Goal: Task Accomplishment & Management: Use online tool/utility

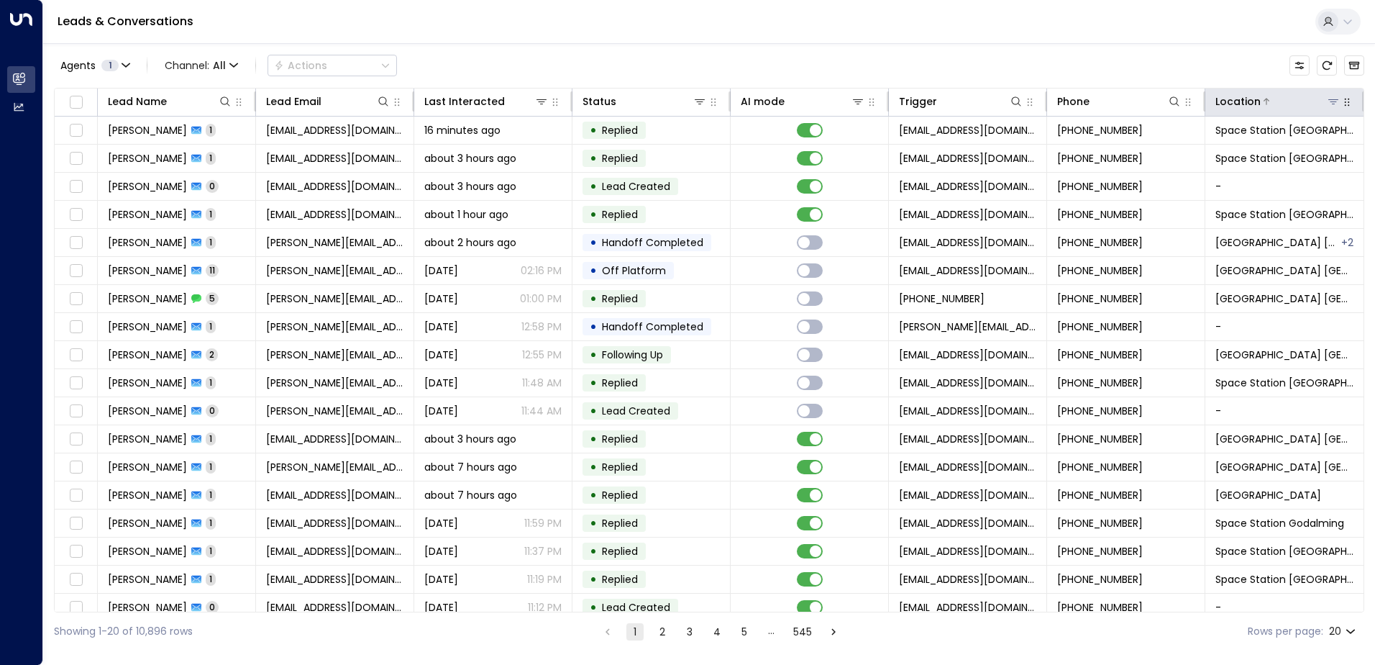
click at [1329, 100] on icon at bounding box center [1334, 101] width 10 height 5
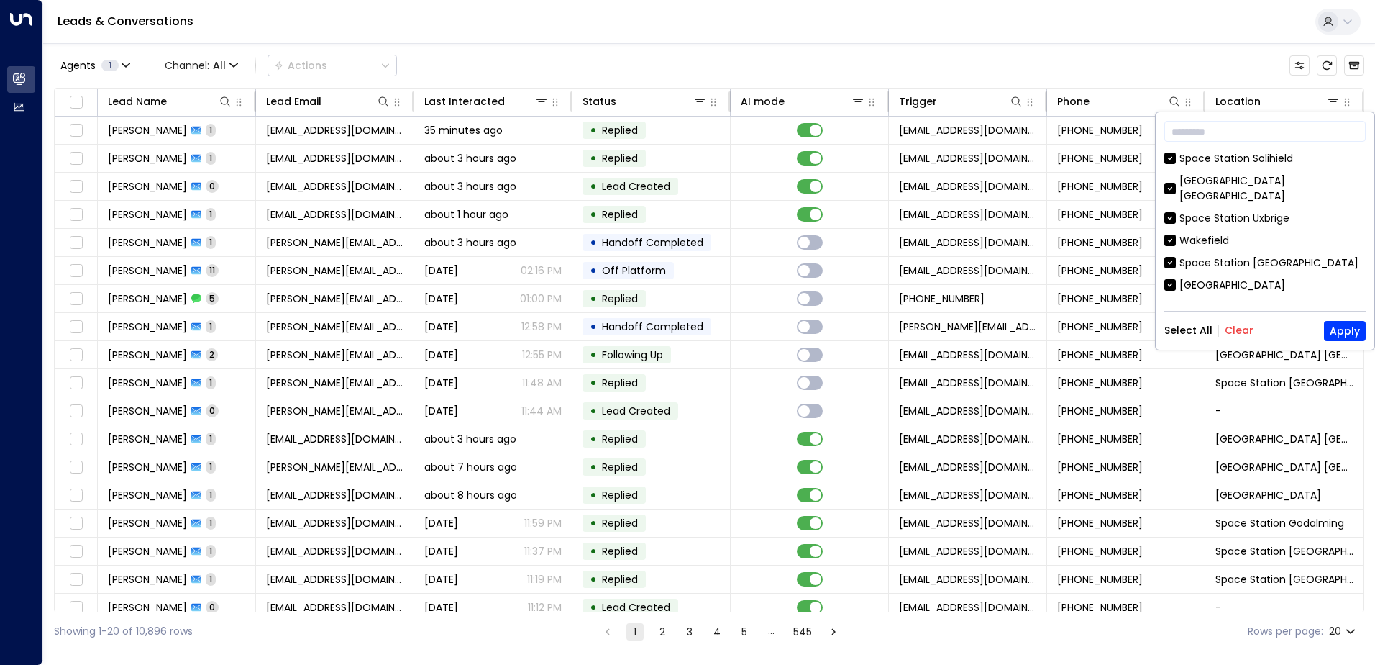
click at [1239, 327] on button "Clear" at bounding box center [1239, 330] width 29 height 12
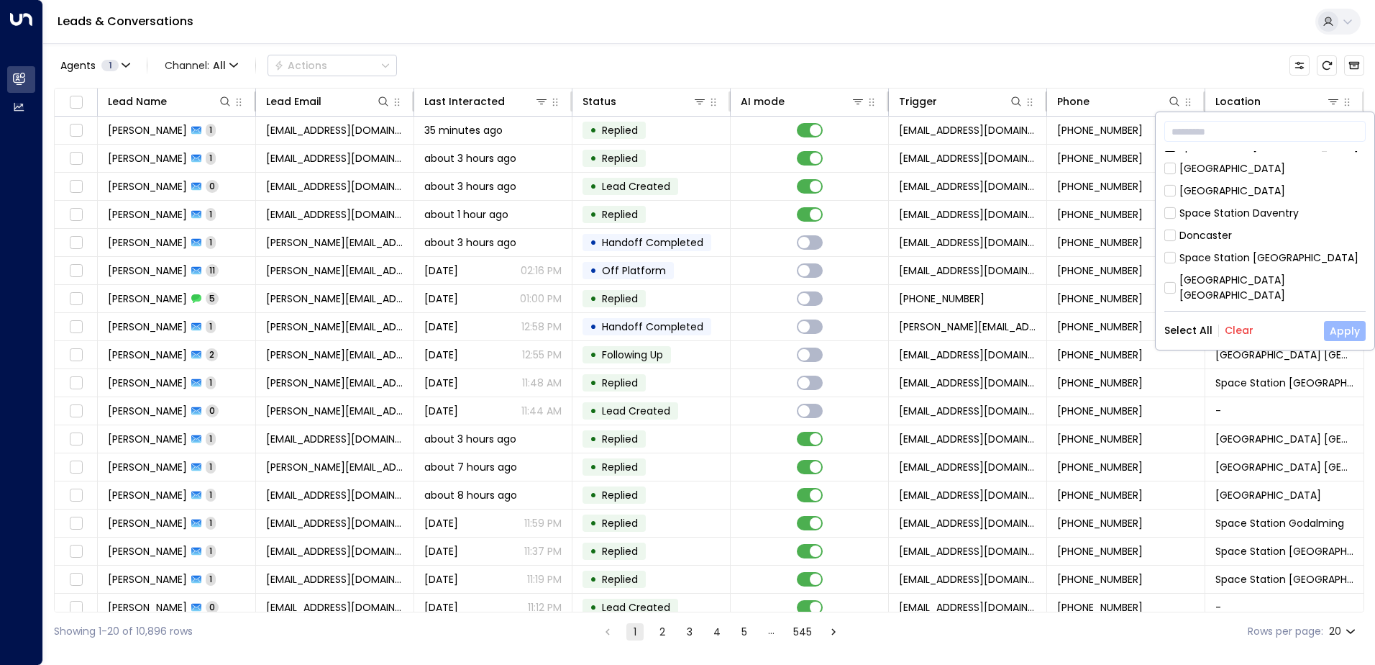
click at [1347, 329] on button "Apply" at bounding box center [1345, 331] width 42 height 20
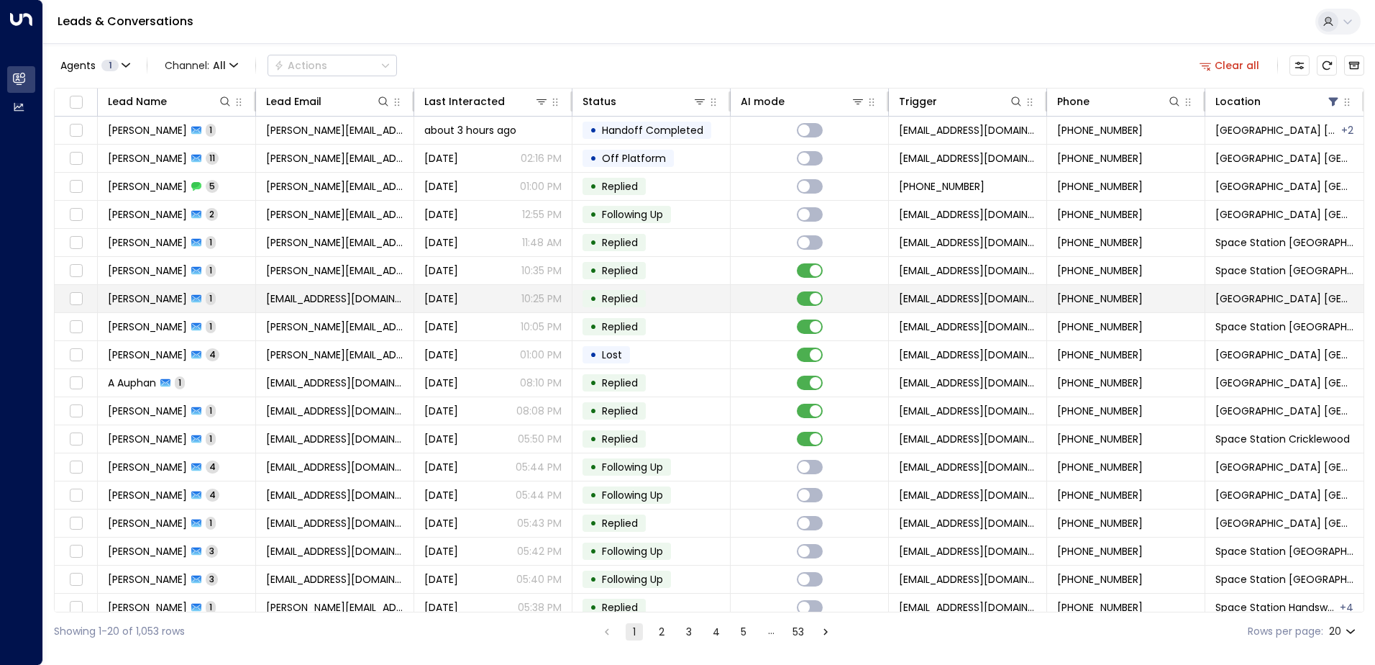
click at [191, 297] on icon at bounding box center [196, 299] width 10 height 8
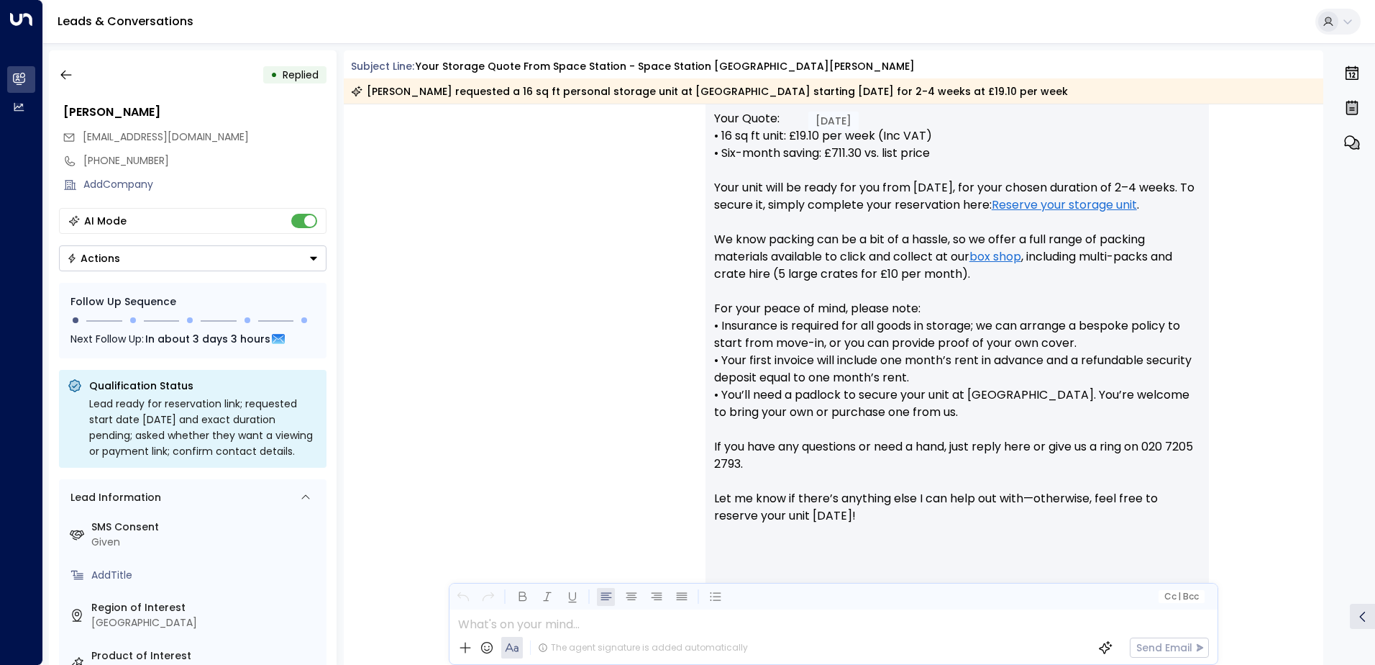
scroll to position [688, 0]
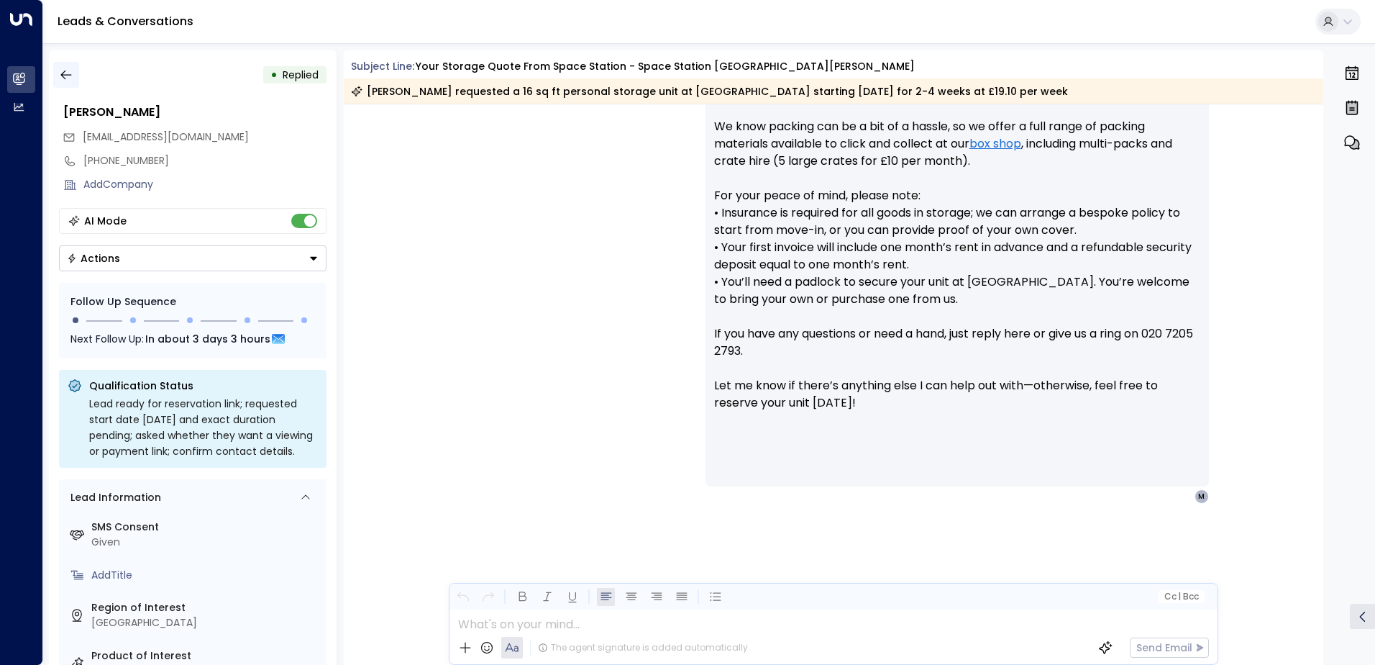
click at [76, 74] on button "button" at bounding box center [66, 75] width 26 height 26
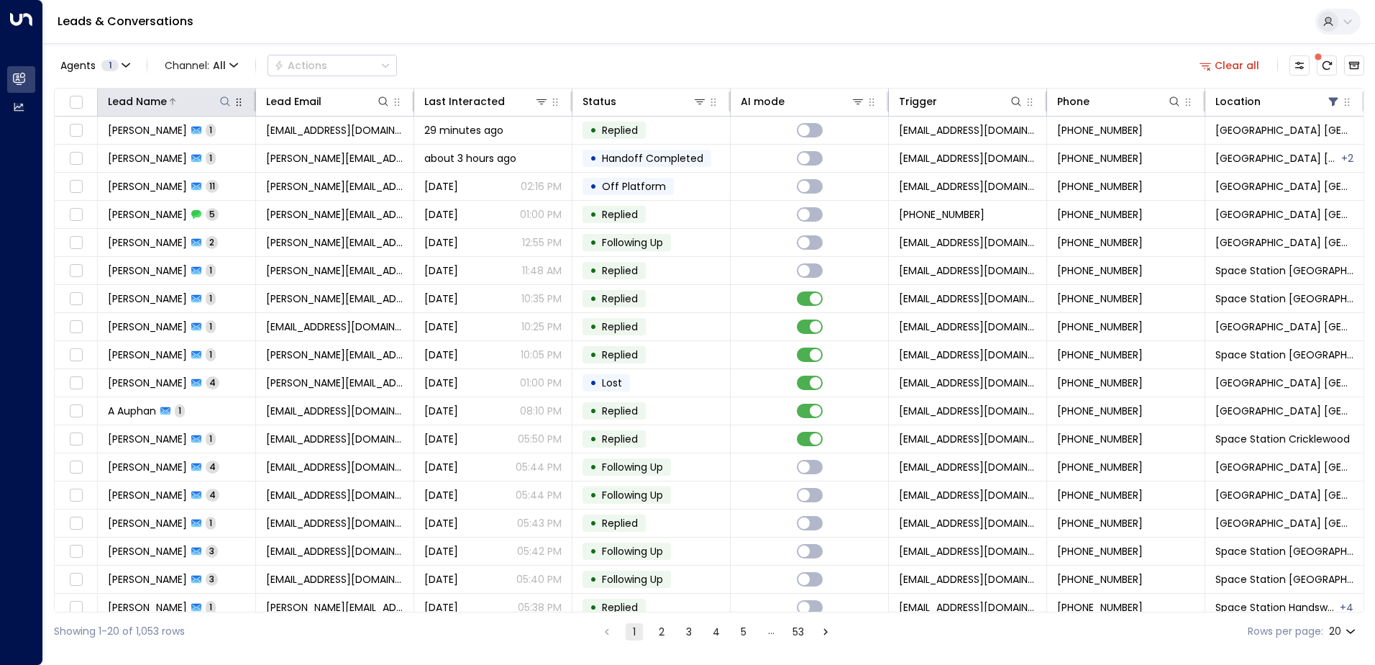
click at [222, 101] on icon at bounding box center [225, 102] width 12 height 12
type input "****"
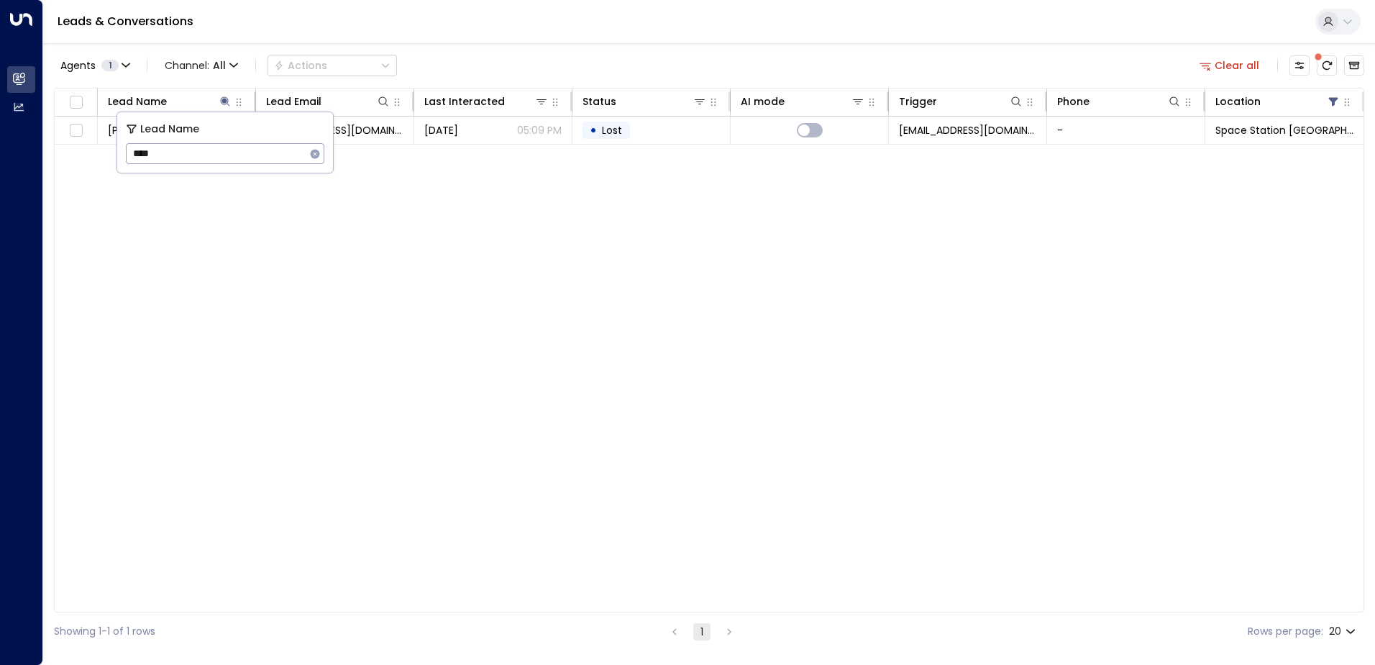
click at [533, 58] on div "Agents 1 Channel: All Actions Clear all" at bounding box center [709, 65] width 1311 height 30
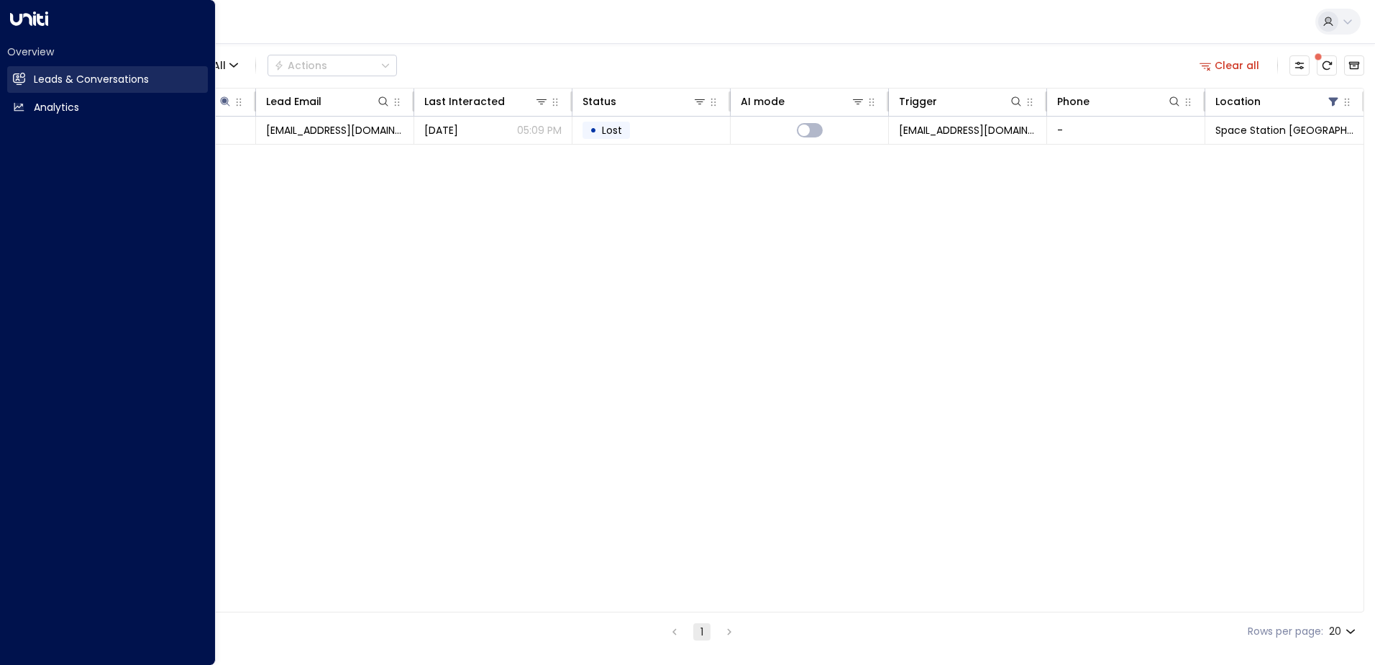
click at [45, 77] on h2 "Leads & Conversations" at bounding box center [91, 79] width 115 height 15
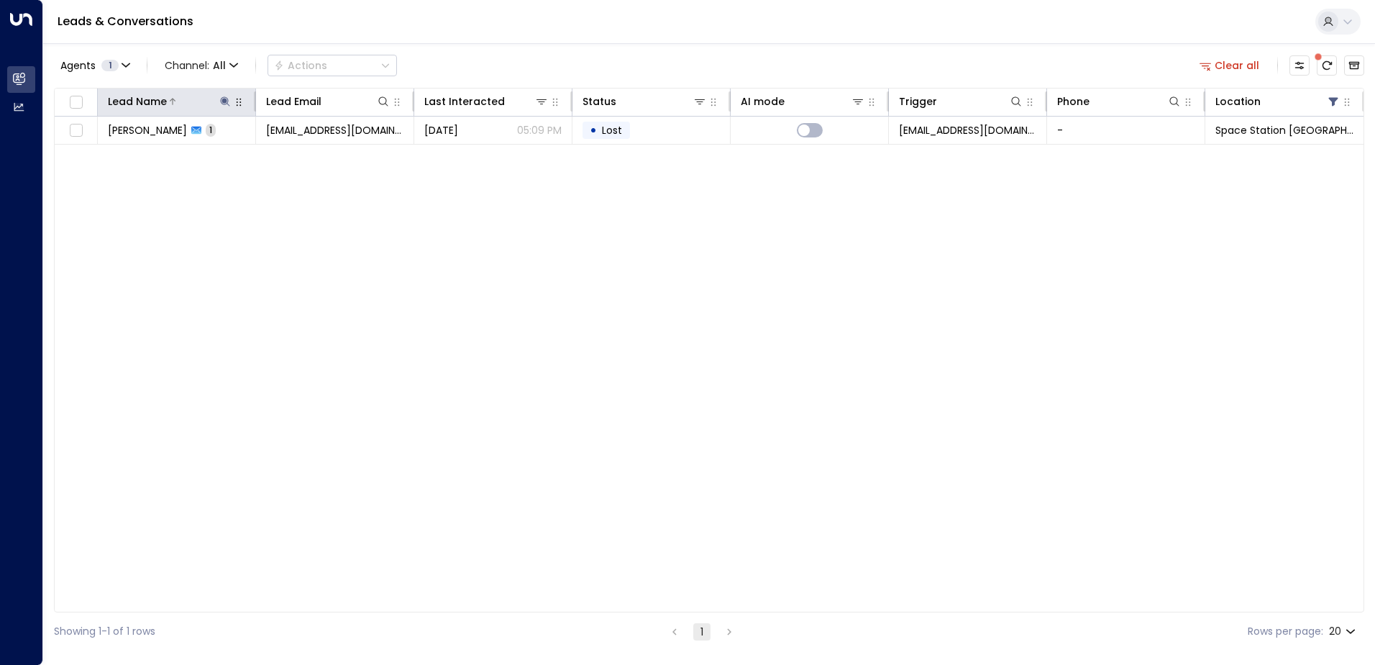
click at [228, 100] on icon at bounding box center [224, 100] width 9 height 9
type input "*"
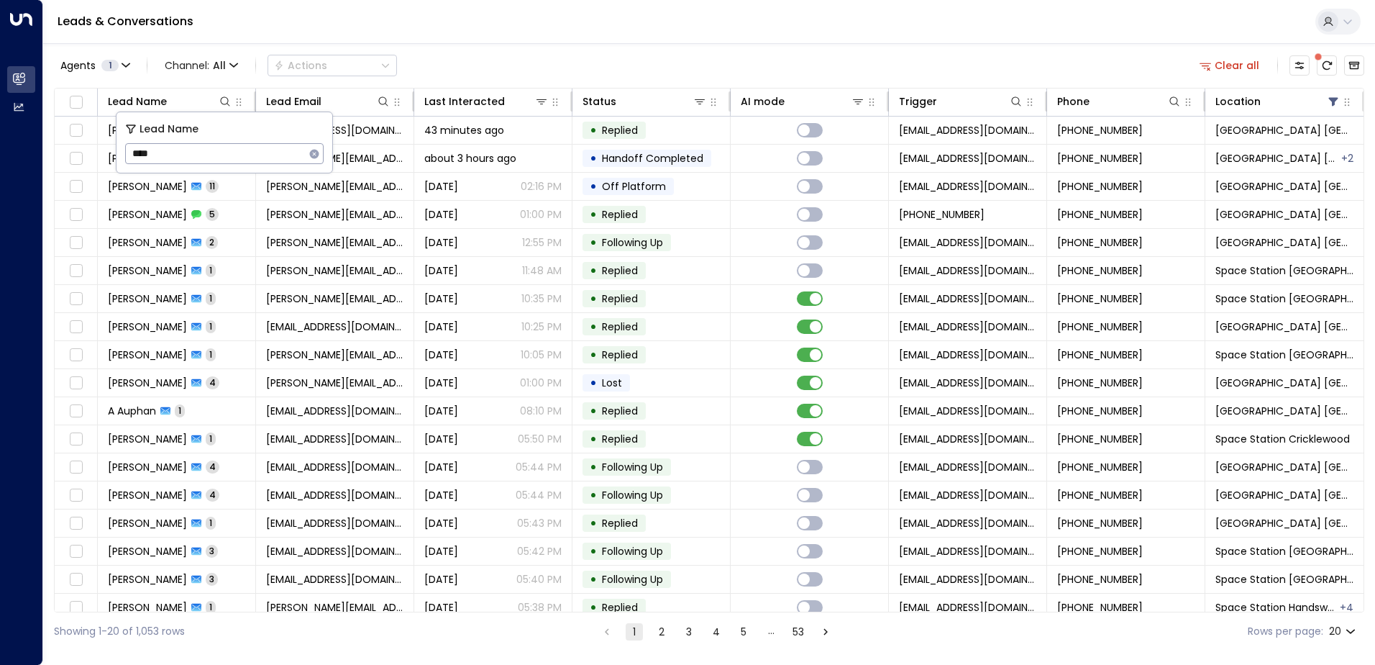
type input "*****"
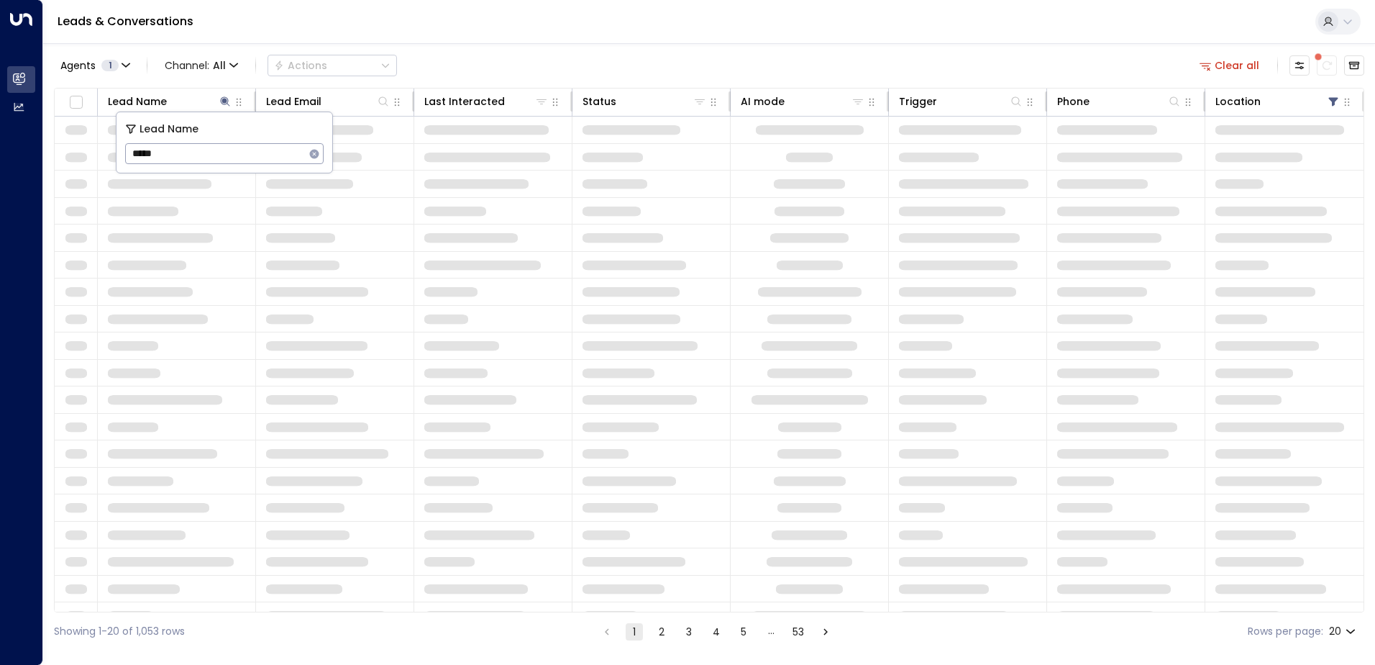
click at [499, 53] on div "Agents 1 Channel: All Actions Clear all" at bounding box center [709, 65] width 1311 height 30
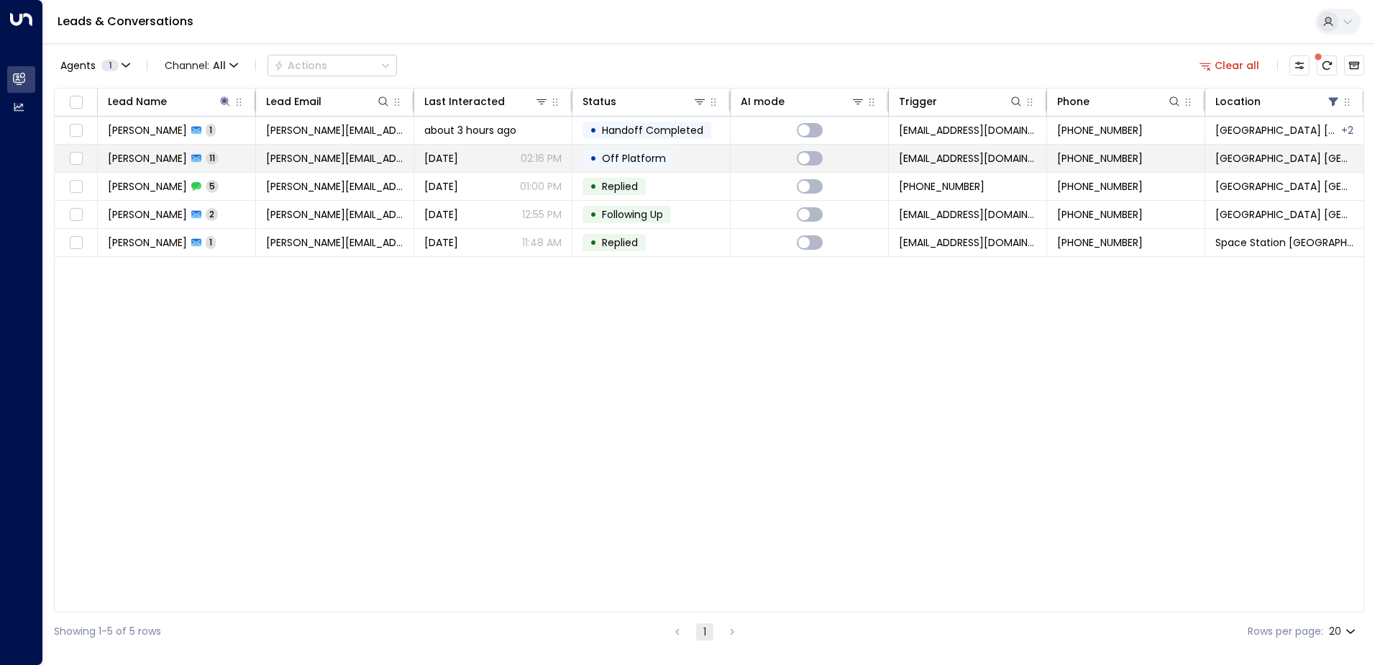
click at [190, 158] on div "[PERSON_NAME] 11" at bounding box center [163, 158] width 111 height 14
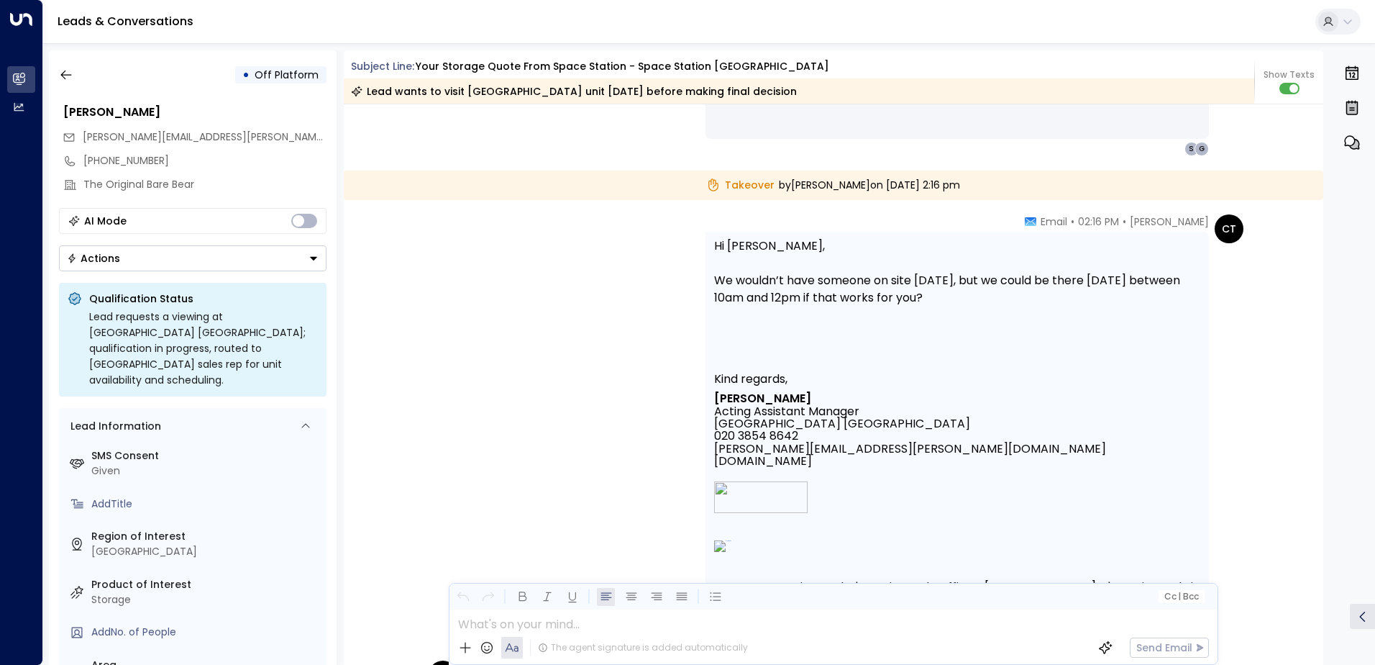
scroll to position [5242, 0]
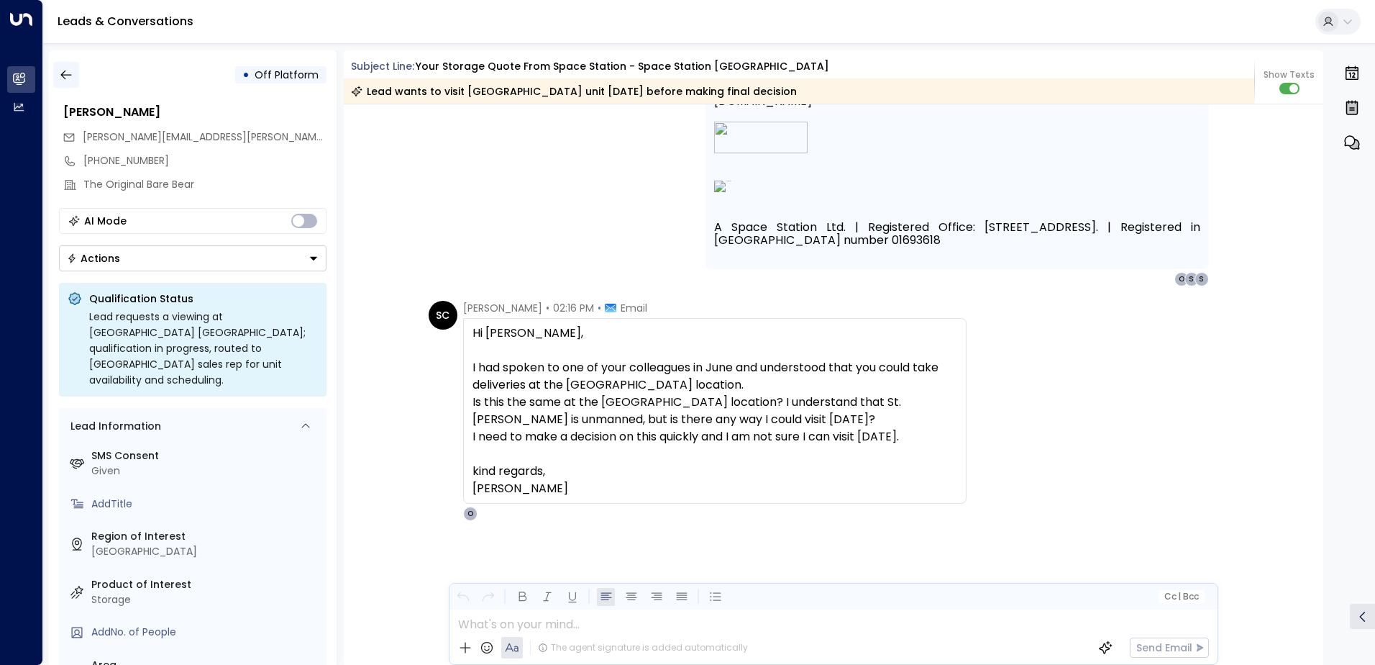
click at [74, 74] on button "button" at bounding box center [66, 75] width 26 height 26
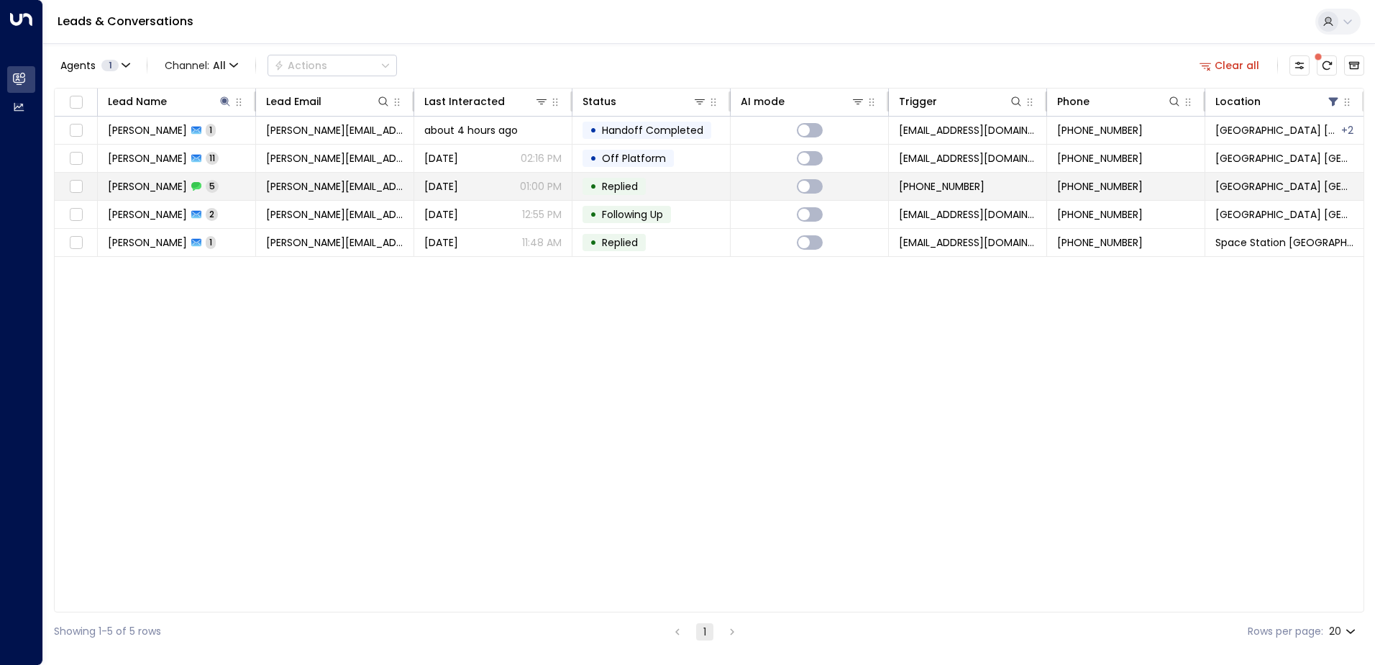
click at [217, 181] on td "[PERSON_NAME] 5" at bounding box center [177, 186] width 158 height 27
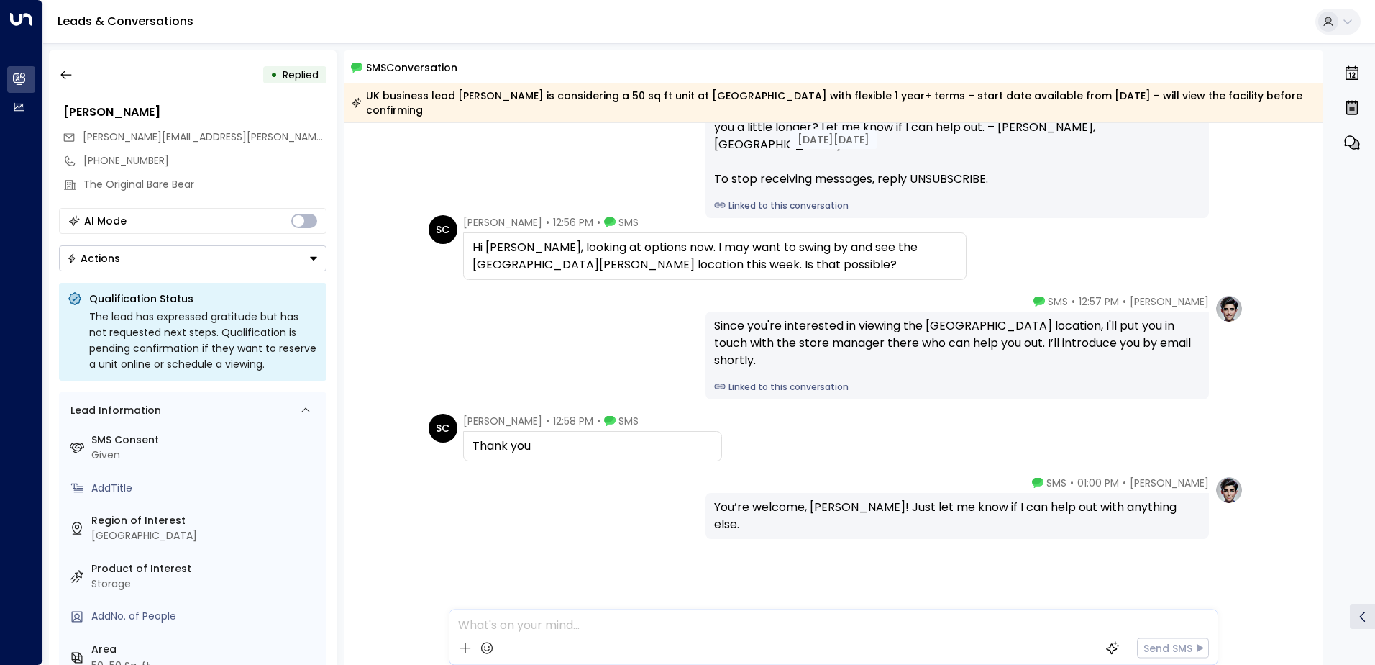
scroll to position [127, 0]
click at [67, 75] on icon "button" at bounding box center [65, 74] width 11 height 9
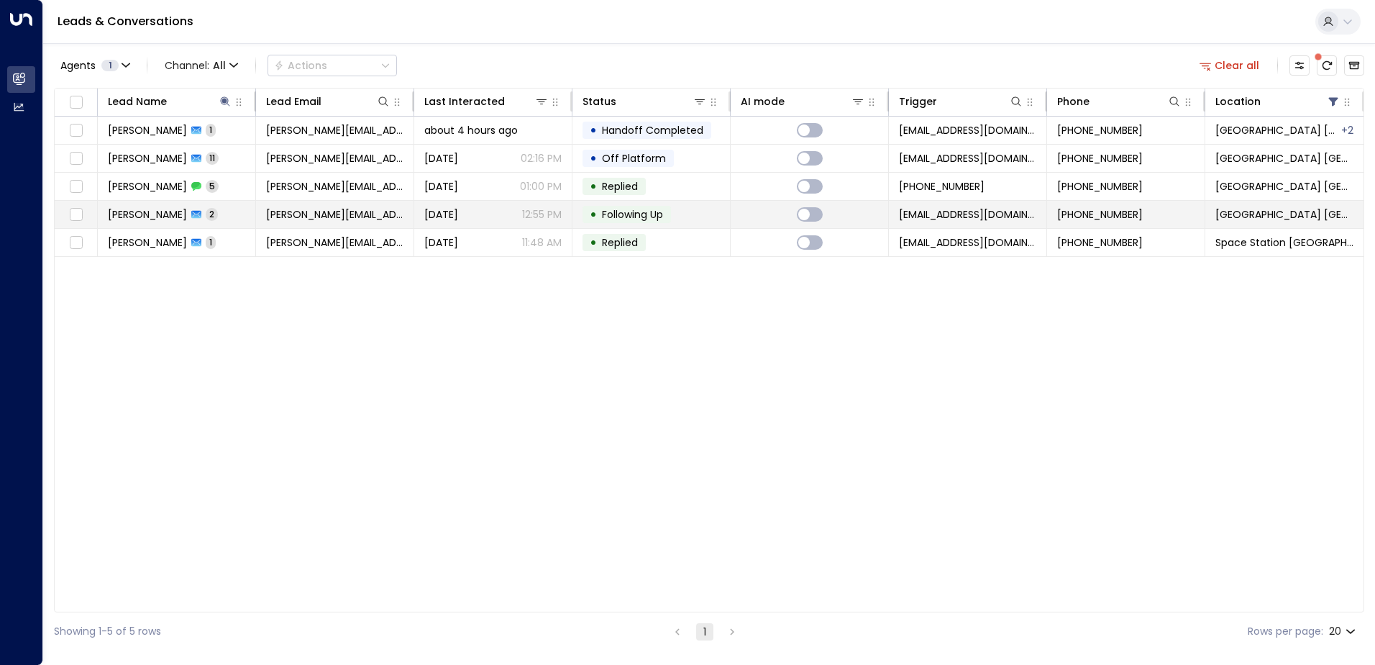
click at [214, 216] on td "[PERSON_NAME] 2" at bounding box center [177, 214] width 158 height 27
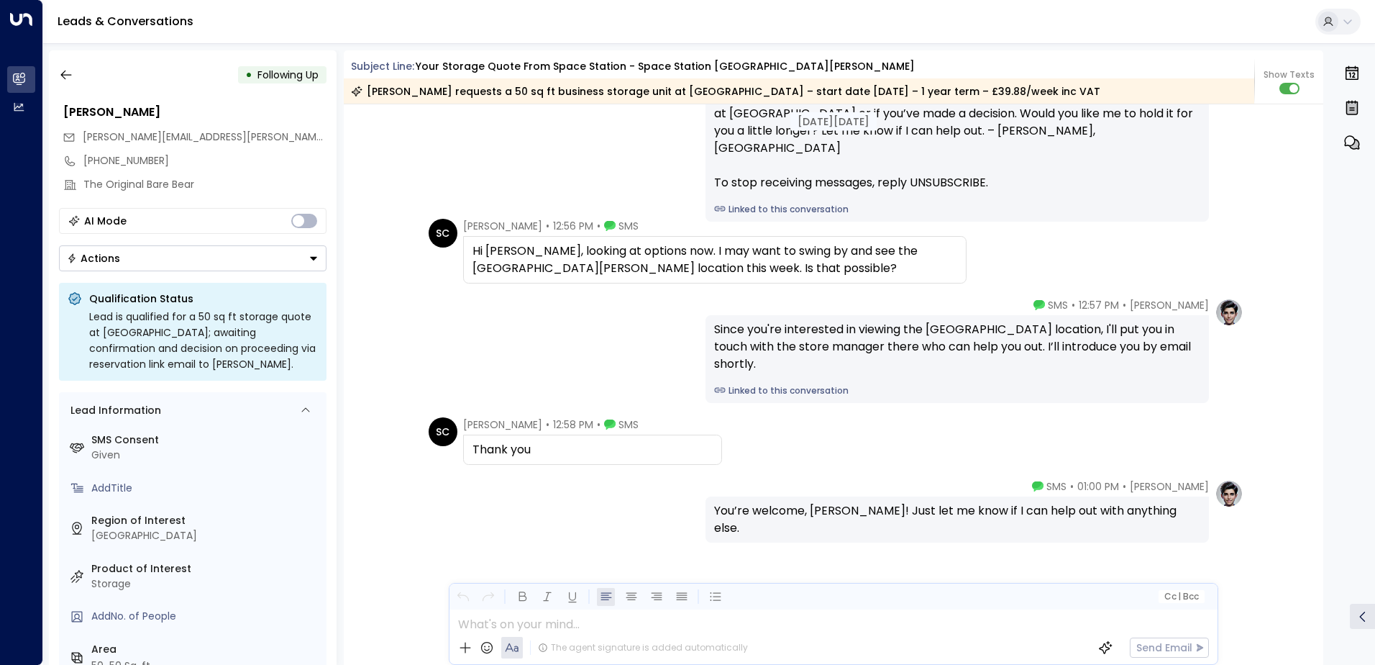
scroll to position [1576, 0]
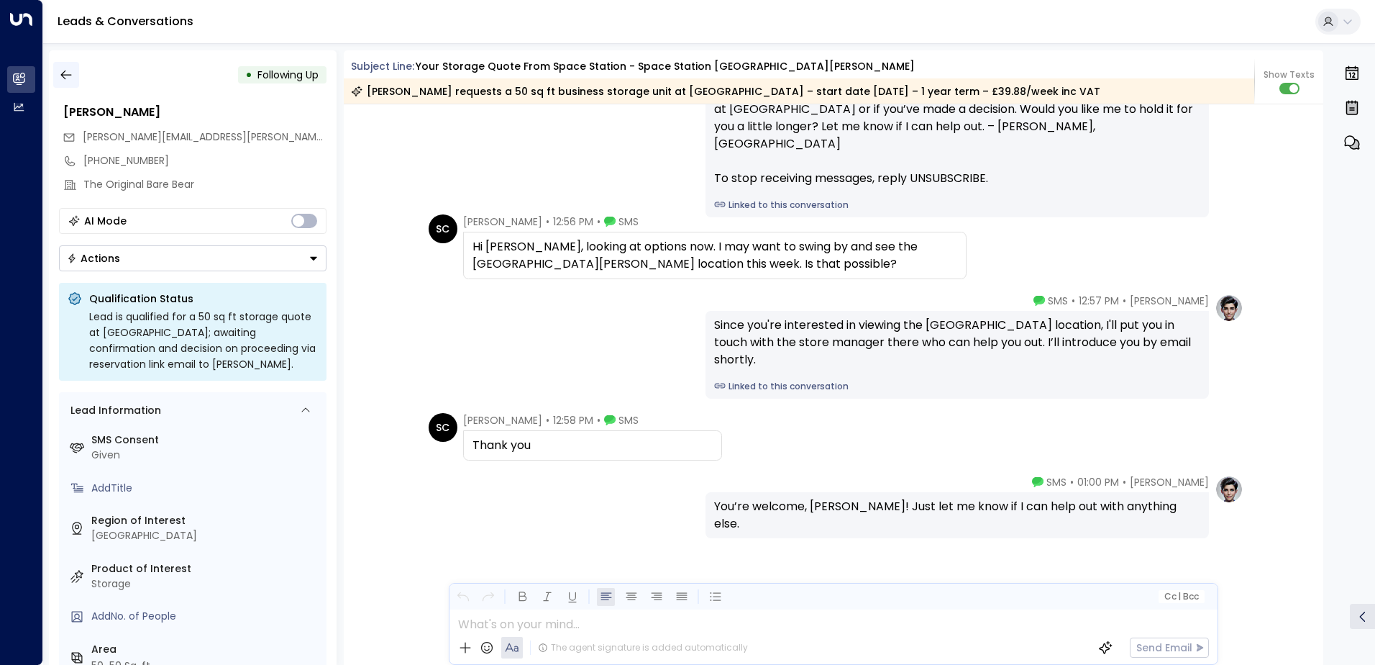
click at [57, 68] on button "button" at bounding box center [66, 75] width 26 height 26
